Goal: Task Accomplishment & Management: Use online tool/utility

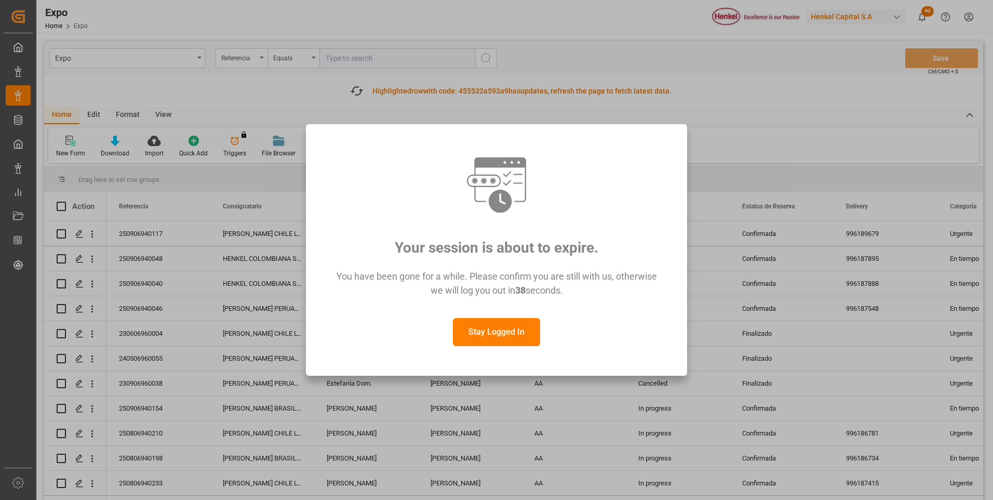
click at [498, 323] on button "Stay Logged In" at bounding box center [496, 332] width 87 height 28
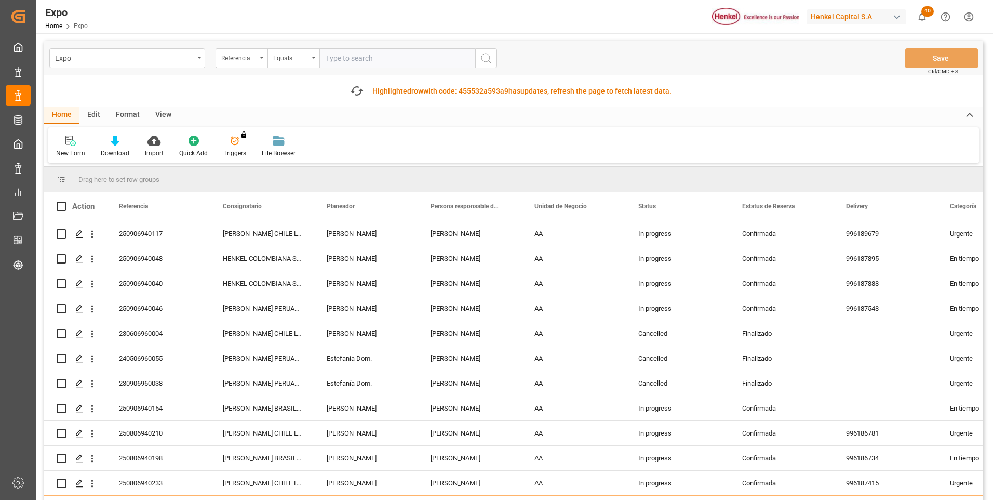
click at [394, 63] on input "text" at bounding box center [397, 58] width 156 height 20
paste input "250906940154"
type input "250906940154"
click at [487, 57] on icon "search button" at bounding box center [486, 58] width 12 height 12
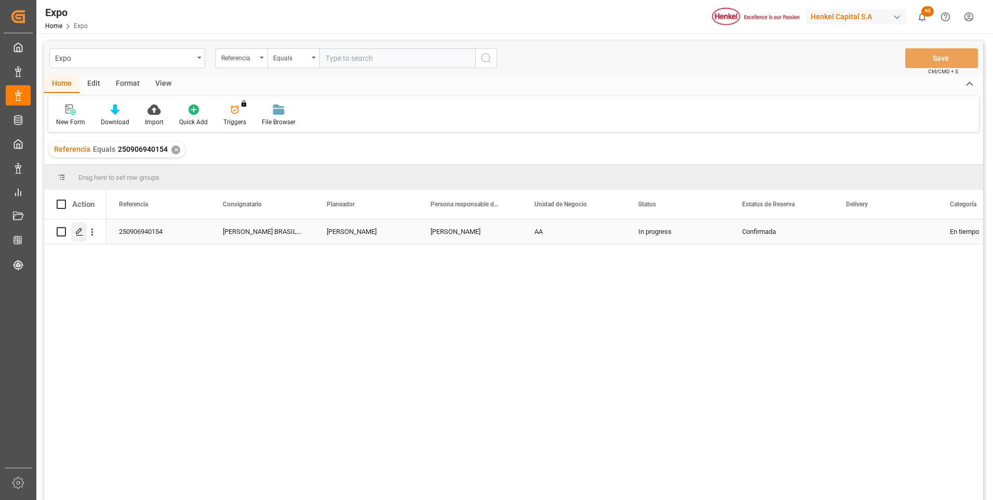
click at [80, 232] on polygon "Press SPACE to select this row." at bounding box center [78, 231] width 5 height 5
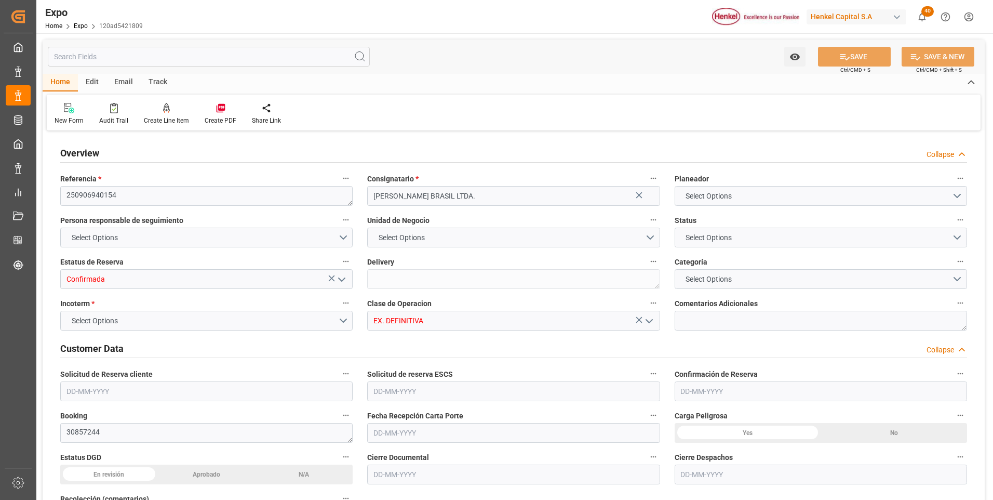
type input "9407160"
type input "MXATM"
type input "BRSSZ"
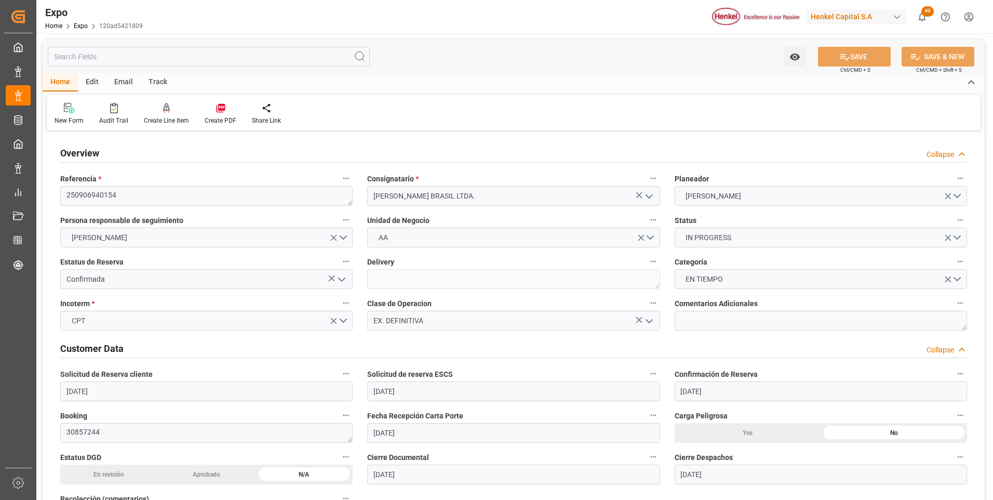
type input "[DATE]"
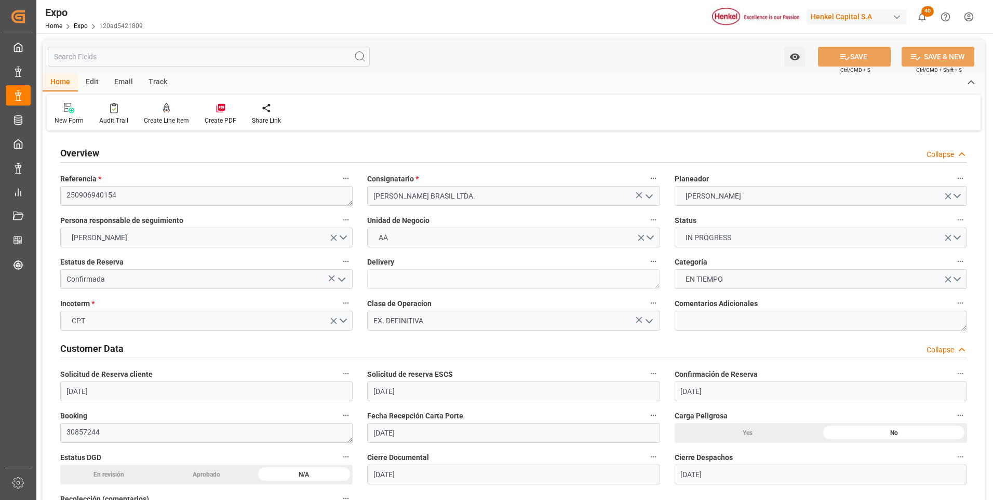
type input "[DATE]"
type input "[DATE] 00:00"
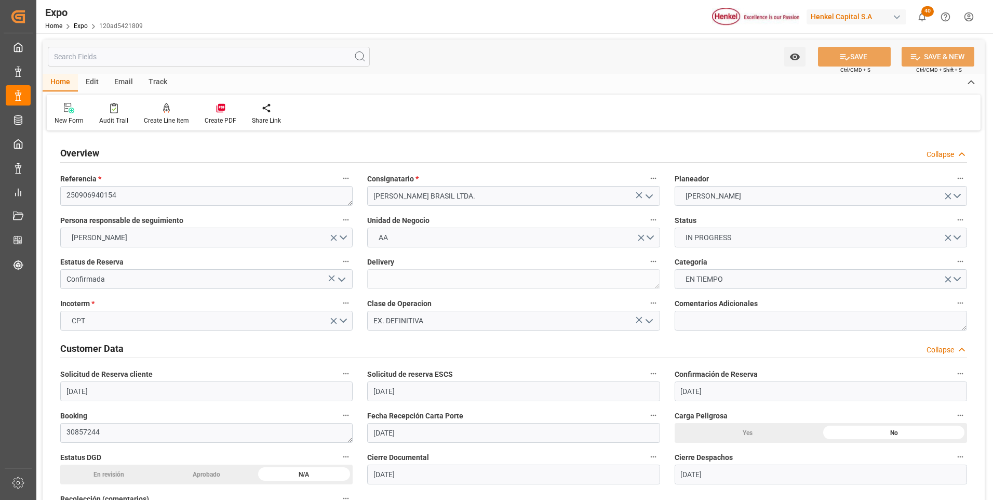
type input "[DATE] 00:00"
type input "[DATE] 07:22"
click at [699, 319] on textarea at bounding box center [821, 321] width 292 height 20
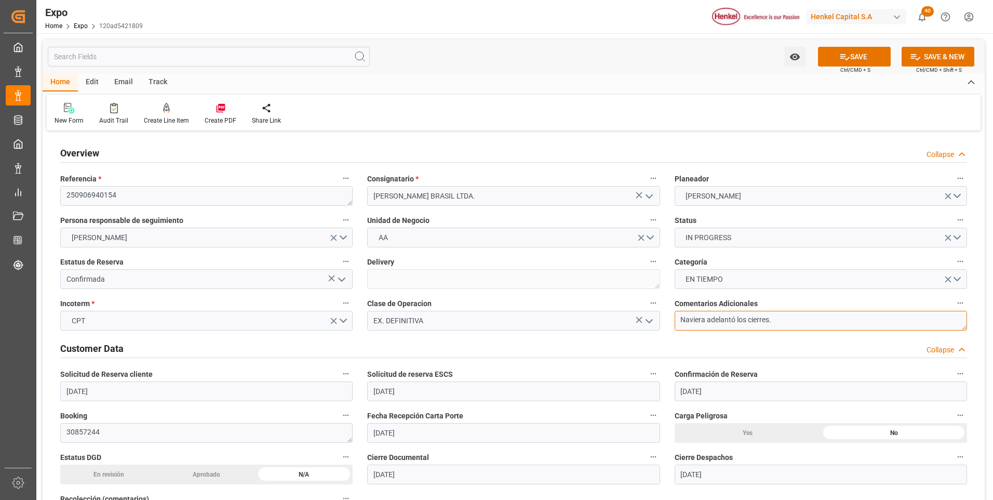
type textarea "Naviera adelantó los cierres."
click at [874, 56] on button "SAVE" at bounding box center [854, 57] width 73 height 20
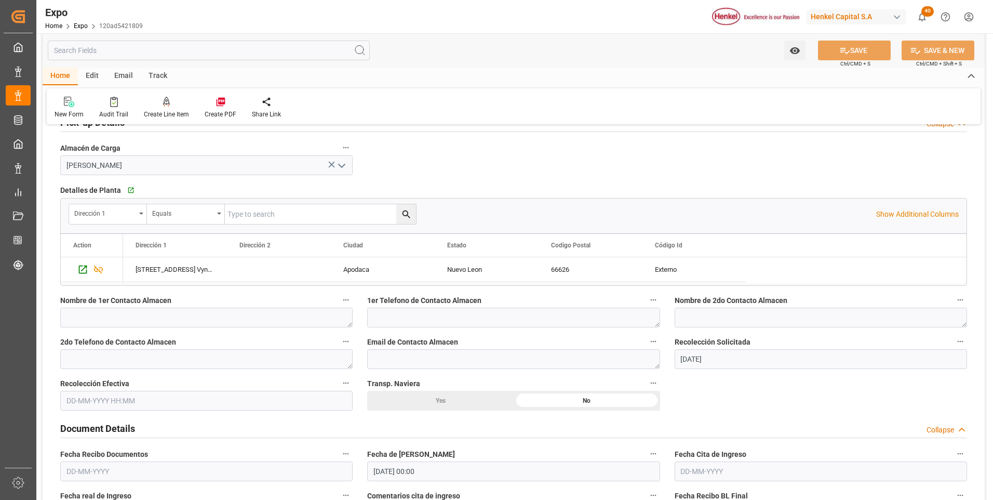
scroll to position [831, 0]
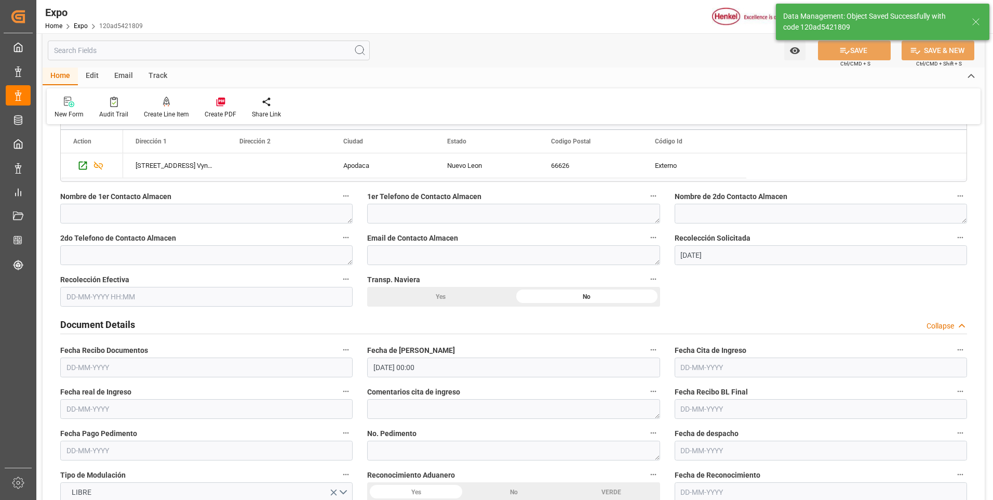
type textarea "[PERSON_NAME]"
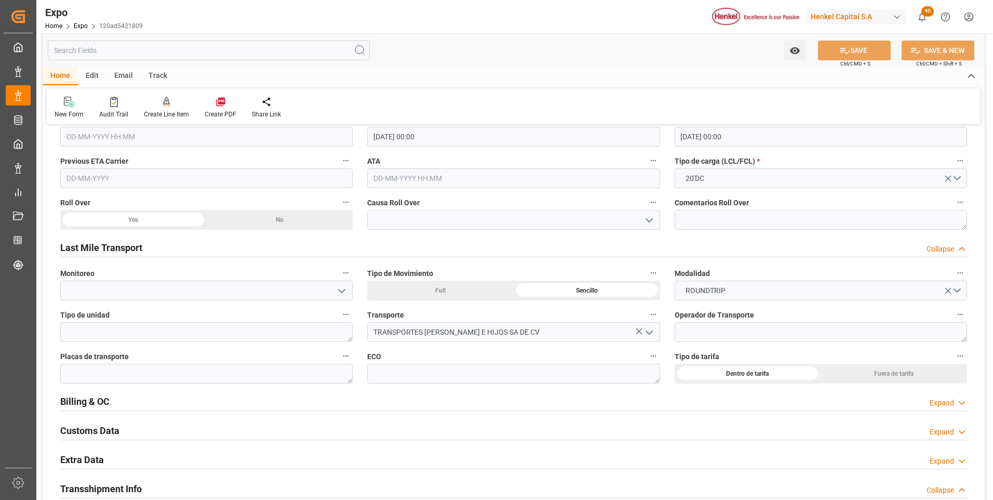
scroll to position [1610, 0]
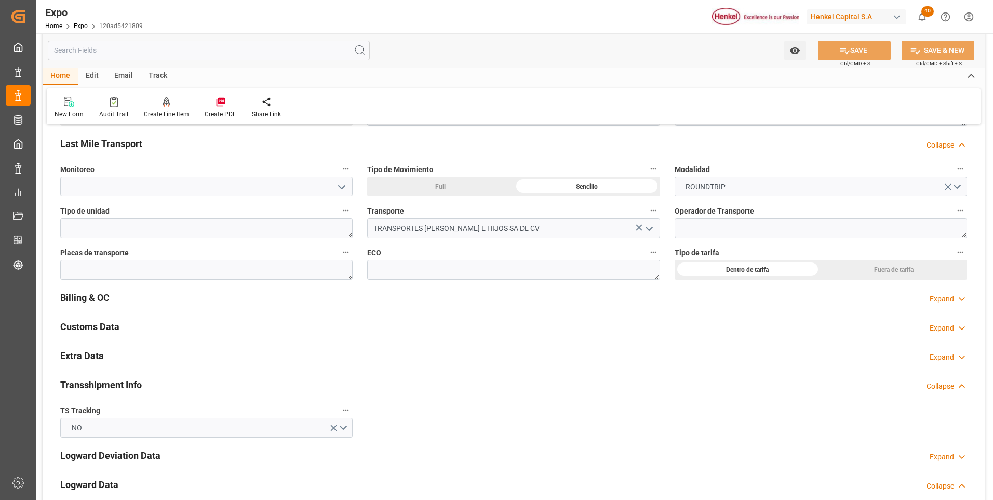
click at [934, 358] on div "Expand" at bounding box center [942, 357] width 24 height 11
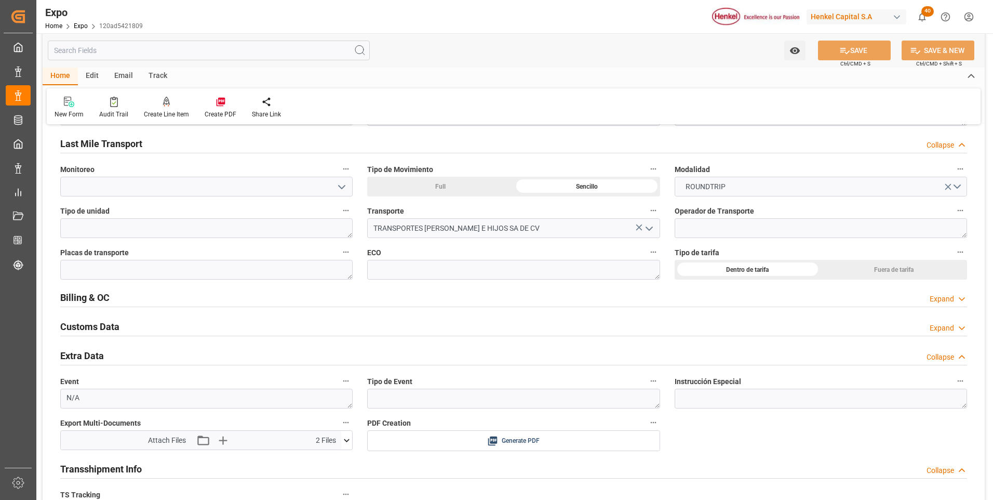
scroll to position [1714, 0]
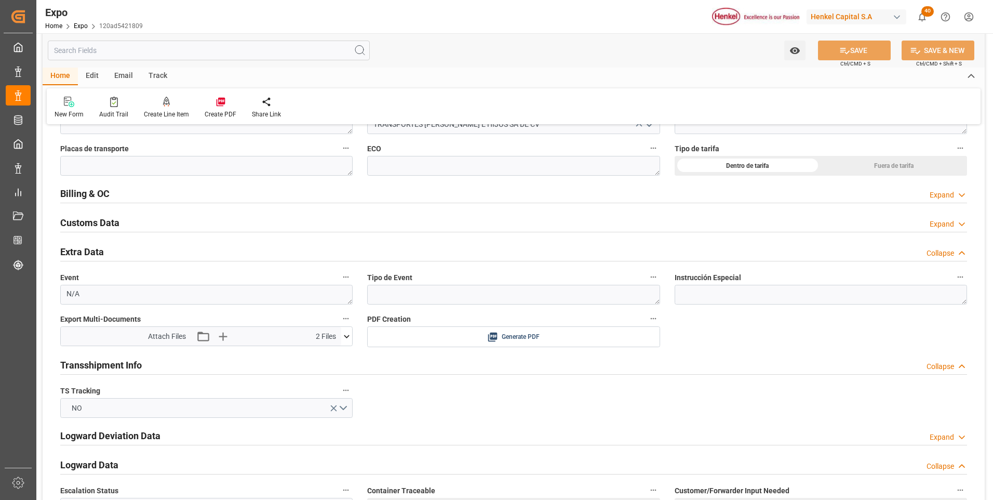
click at [351, 337] on icon at bounding box center [346, 336] width 11 height 11
click at [229, 340] on icon "button" at bounding box center [222, 336] width 17 height 17
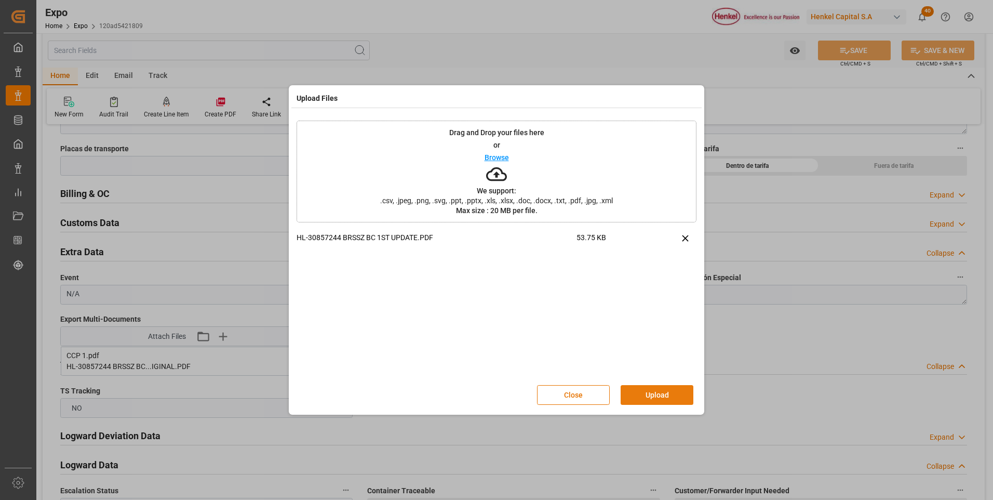
click at [625, 387] on button "Upload" at bounding box center [657, 395] width 73 height 20
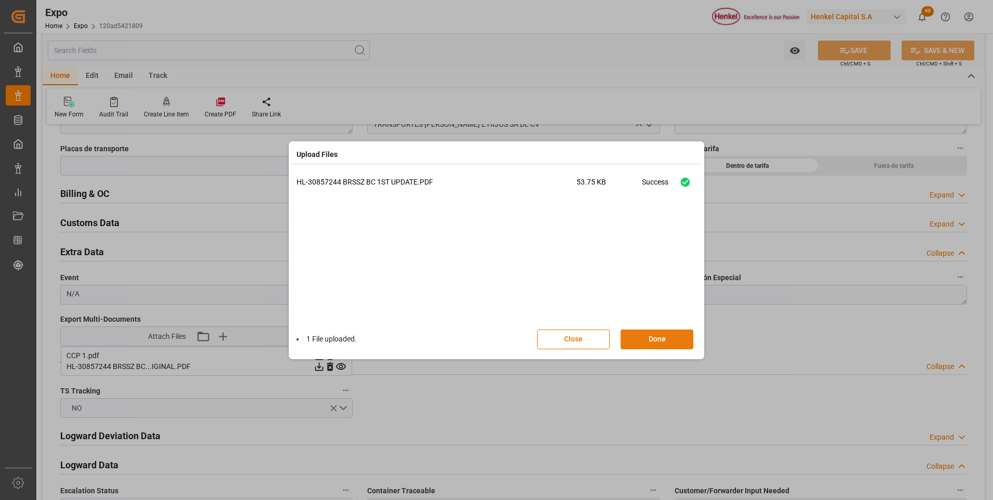
drag, startPoint x: 652, startPoint y: 337, endPoint x: 652, endPoint y: 343, distance: 5.7
click at [652, 338] on button "Done" at bounding box center [657, 339] width 73 height 20
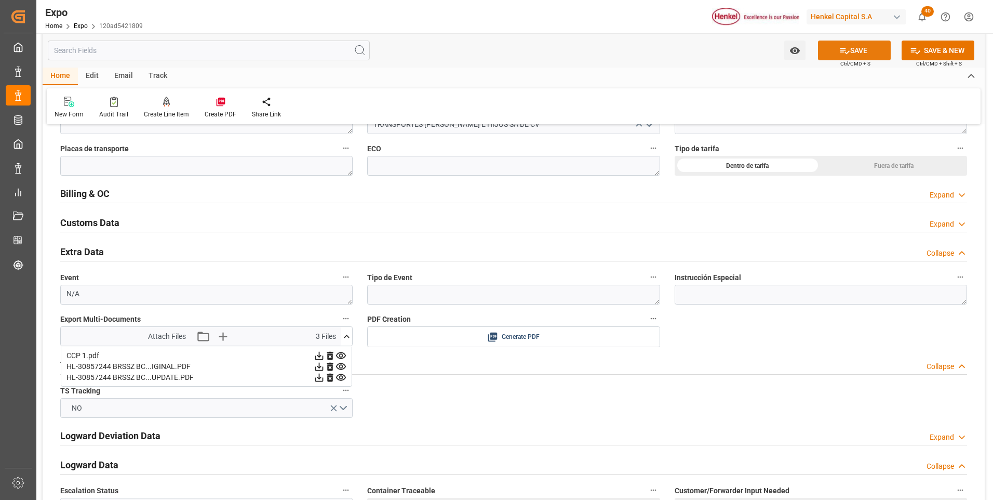
click at [848, 47] on button "SAVE" at bounding box center [854, 51] width 73 height 20
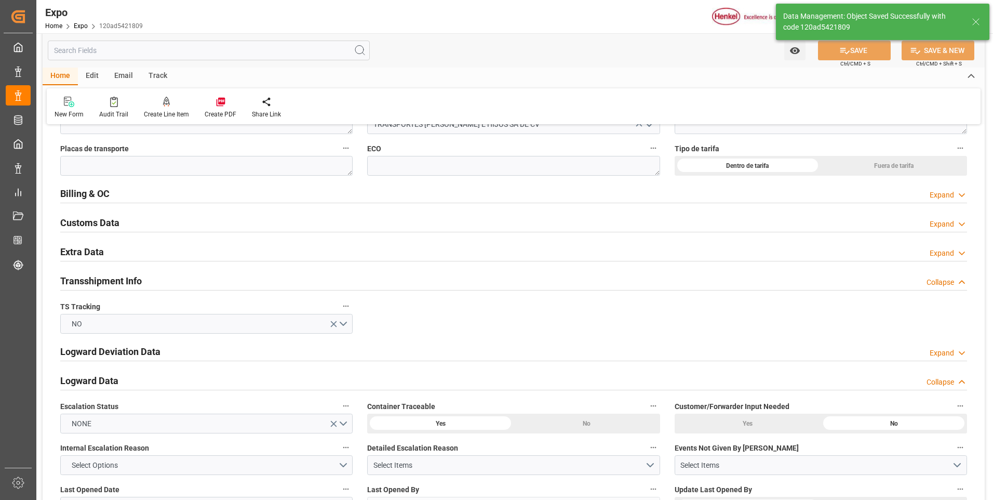
type input "[DATE] 18:05"
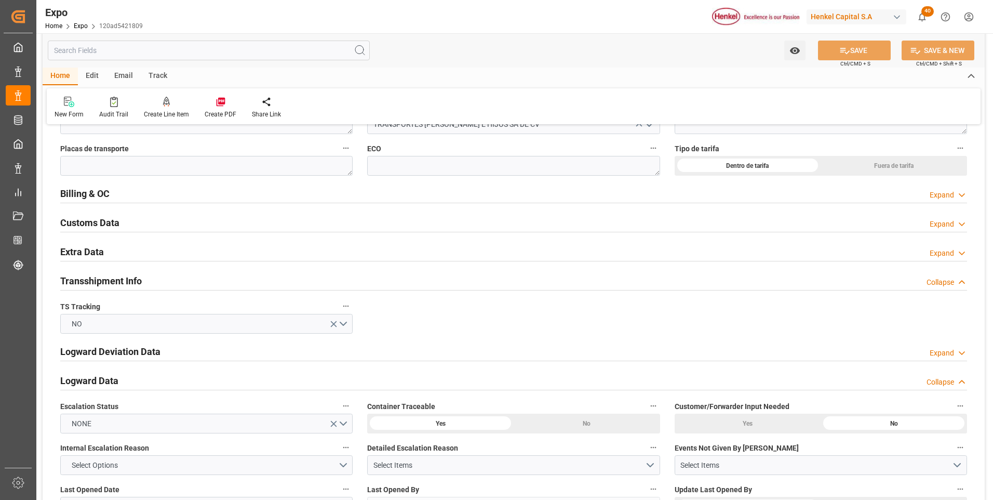
click at [961, 258] on icon at bounding box center [962, 253] width 10 height 11
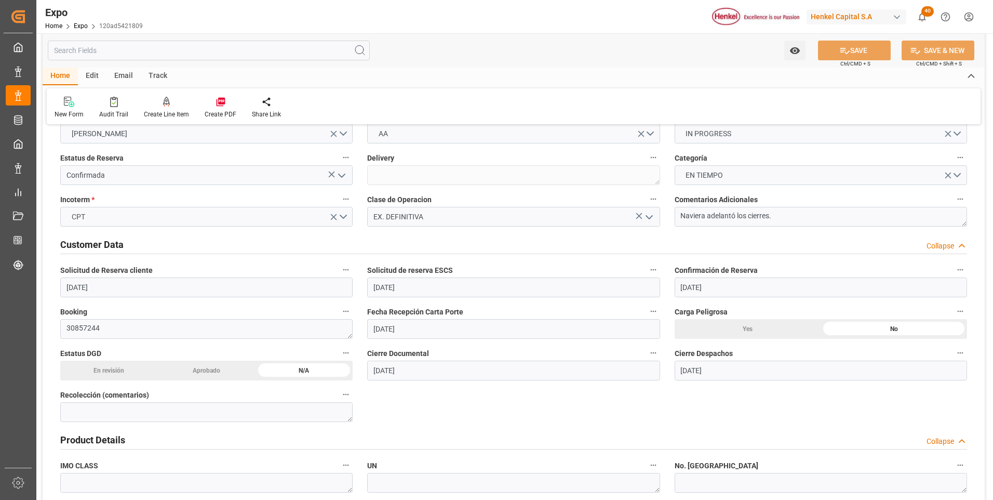
scroll to position [0, 0]
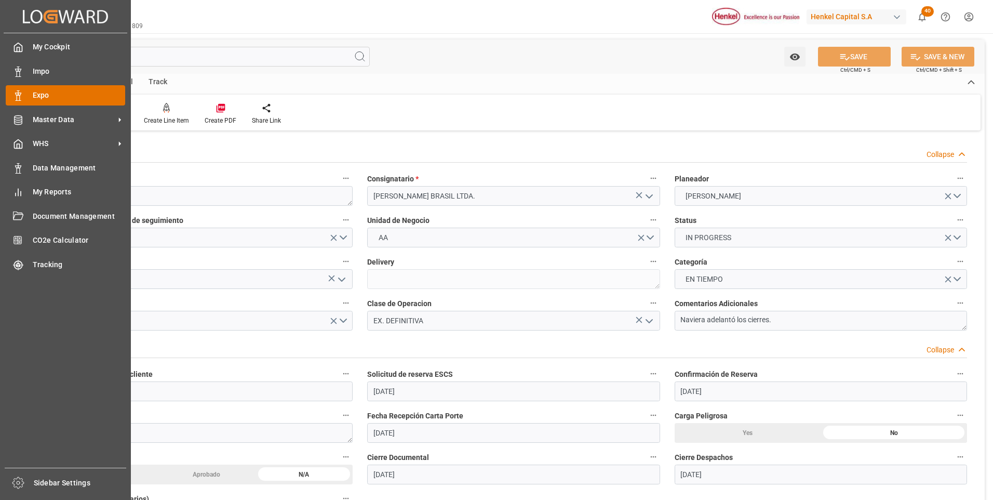
click at [21, 99] on icon at bounding box center [18, 95] width 10 height 10
